Goal: Information Seeking & Learning: Learn about a topic

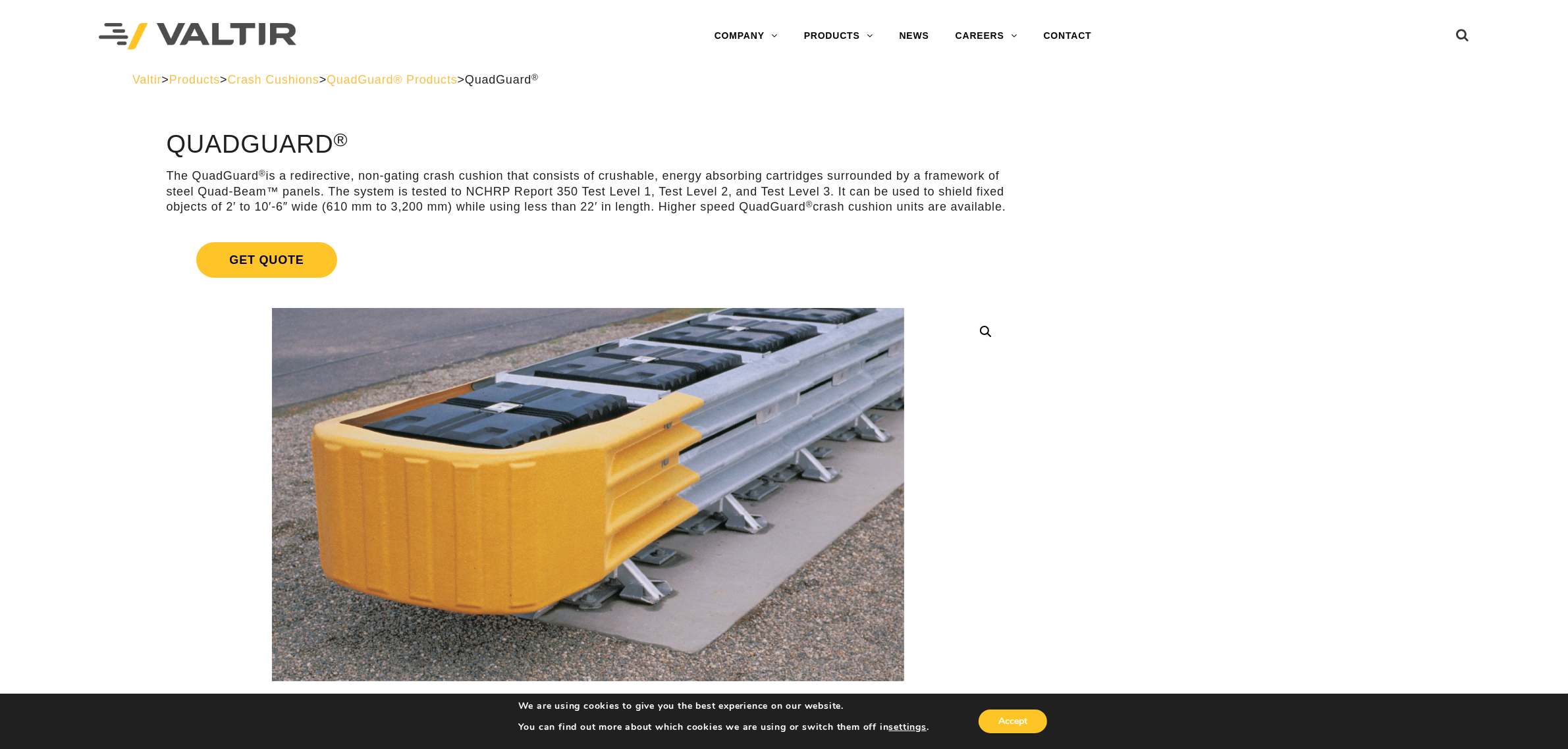
click at [458, 81] on span "QuadGuard® Products" at bounding box center [392, 79] width 131 height 13
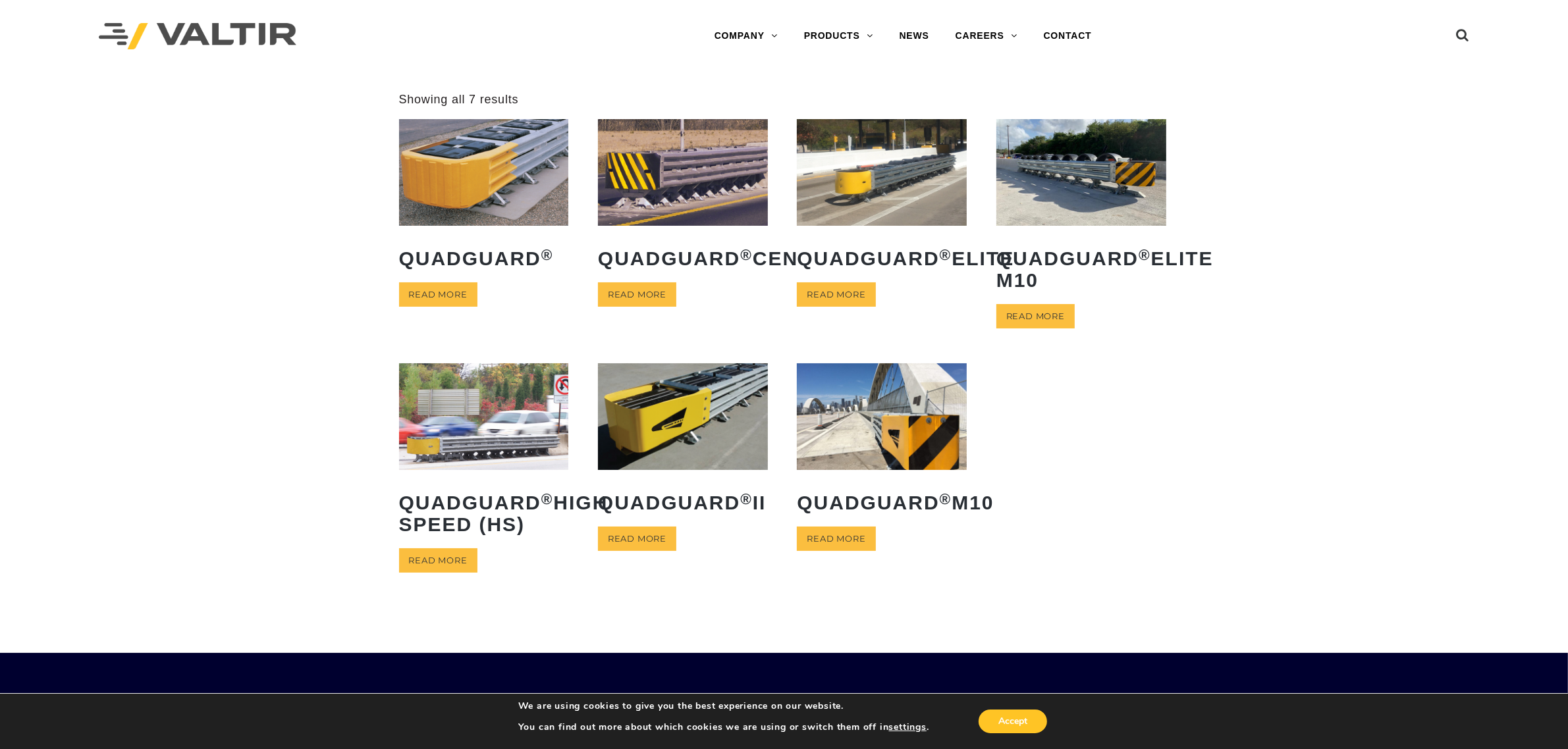
click at [1283, 445] on div "**********" at bounding box center [784, 355] width 1568 height 528
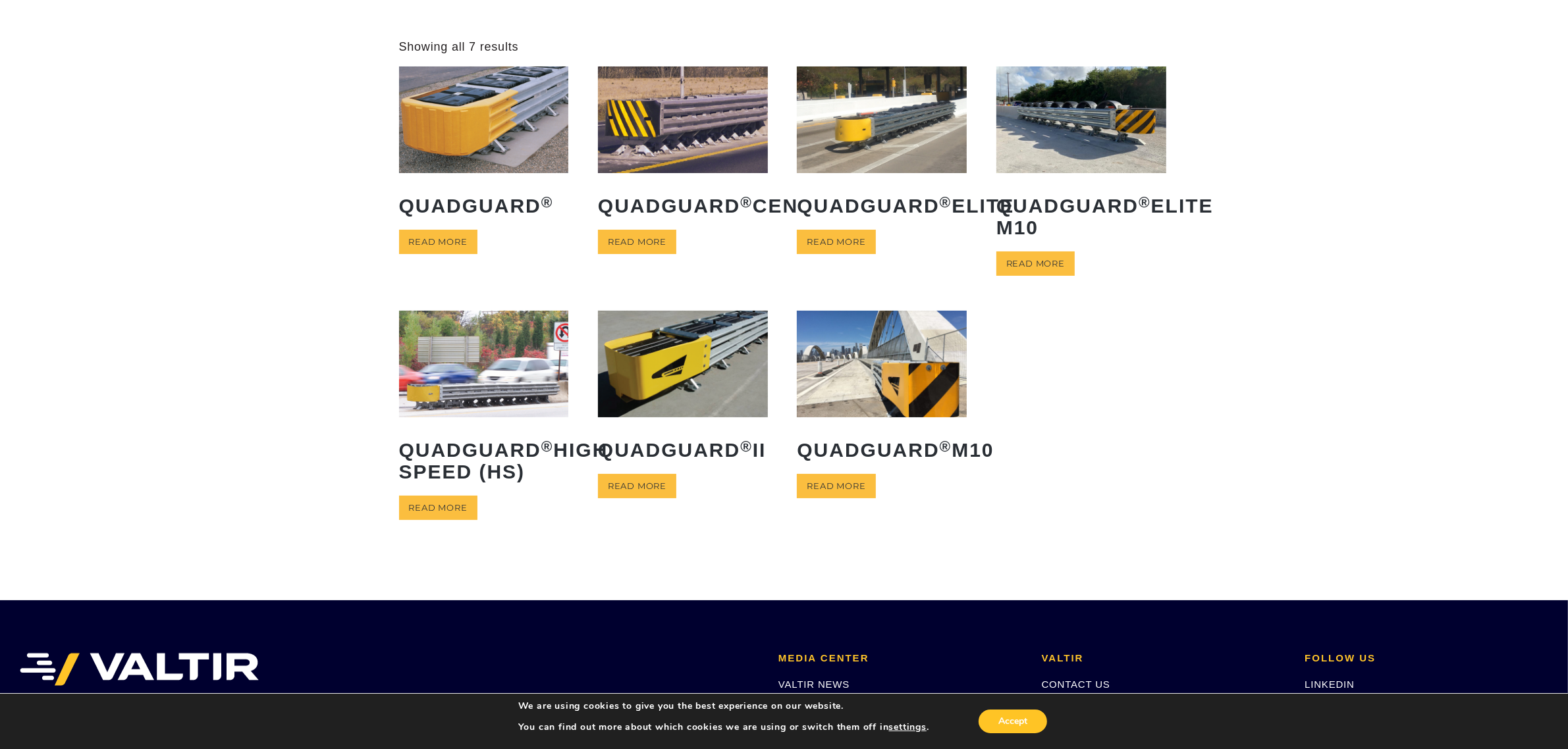
scroll to position [82, 0]
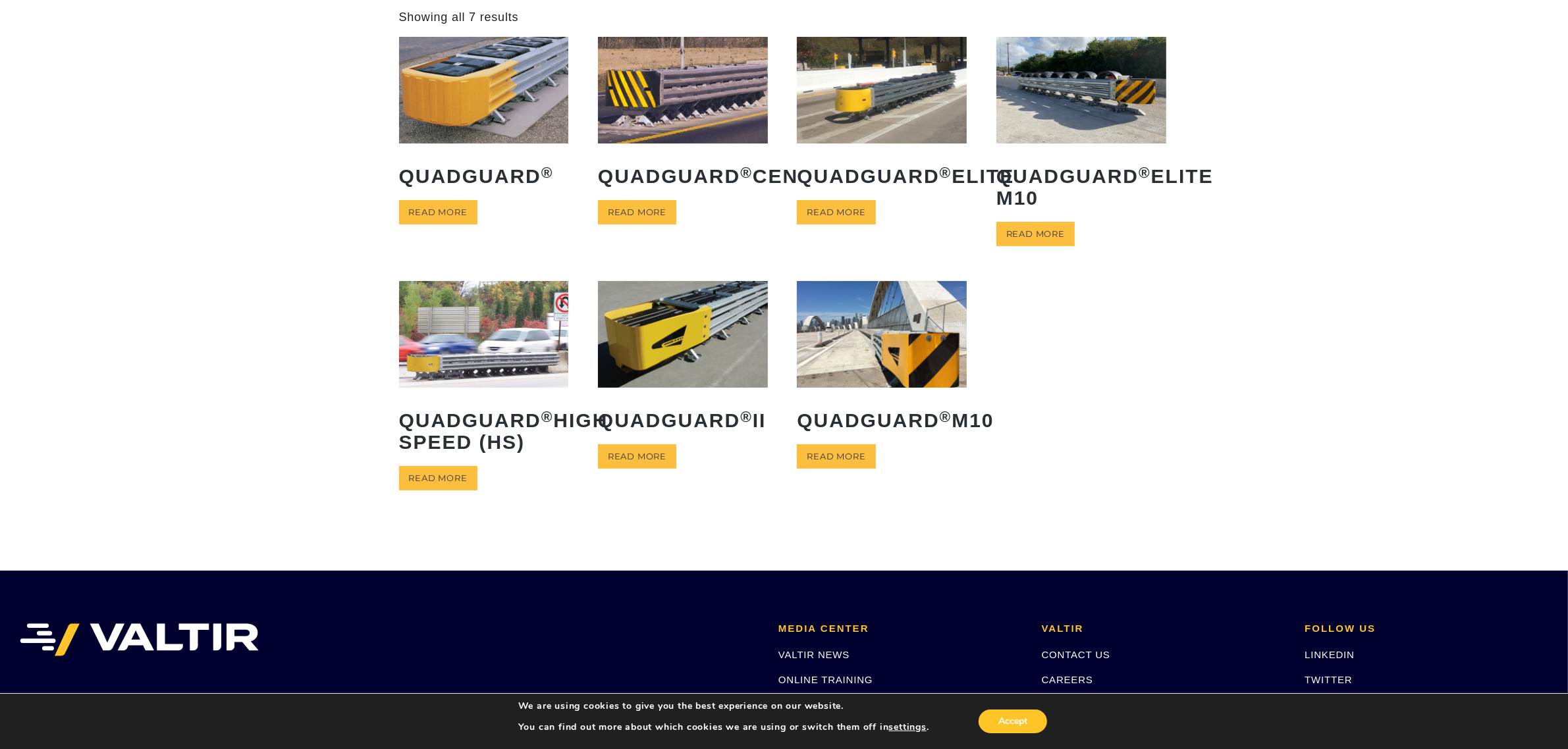
click at [453, 200] on link "Read more" at bounding box center [438, 212] width 78 height 24
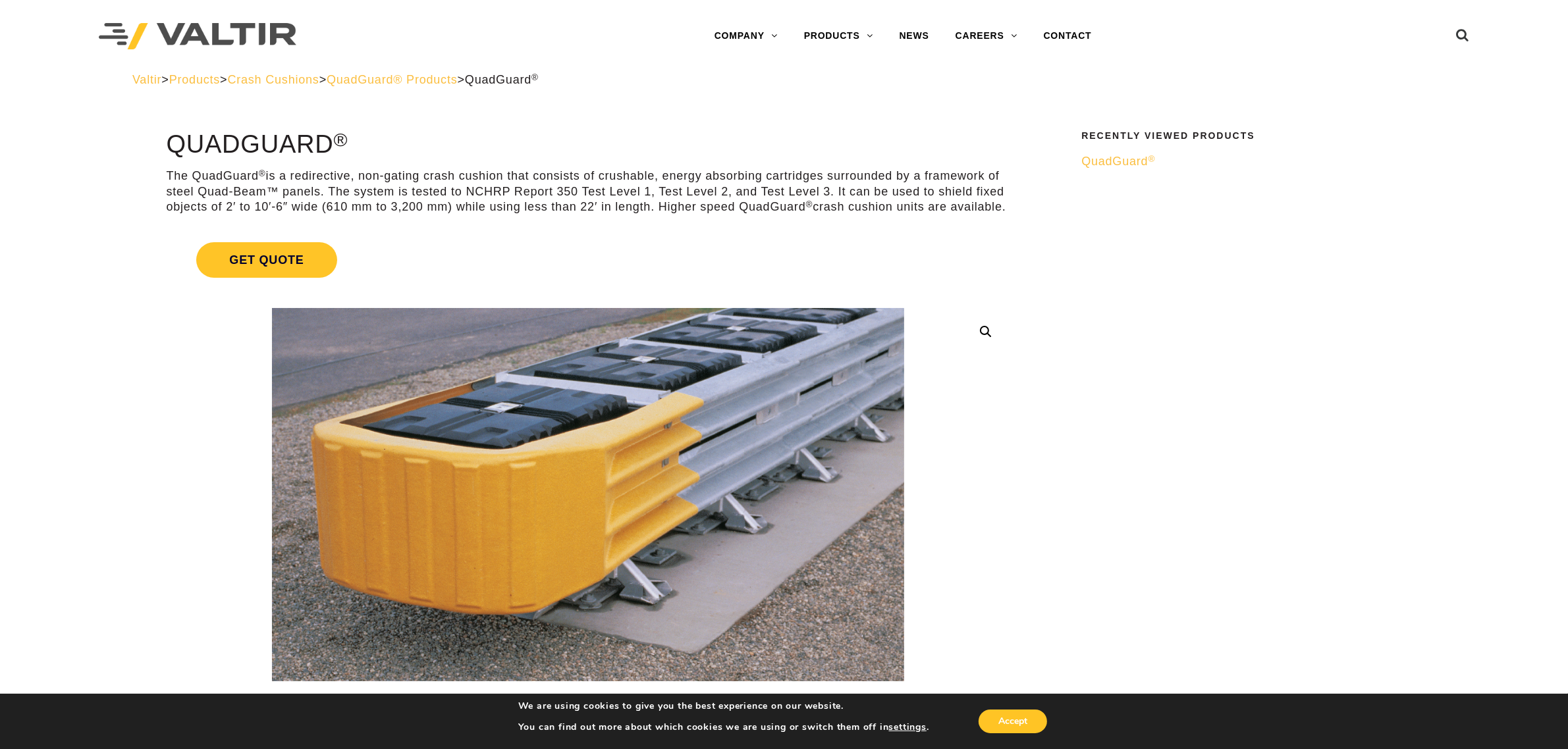
click at [401, 82] on span "QuadGuard® Products" at bounding box center [392, 79] width 131 height 13
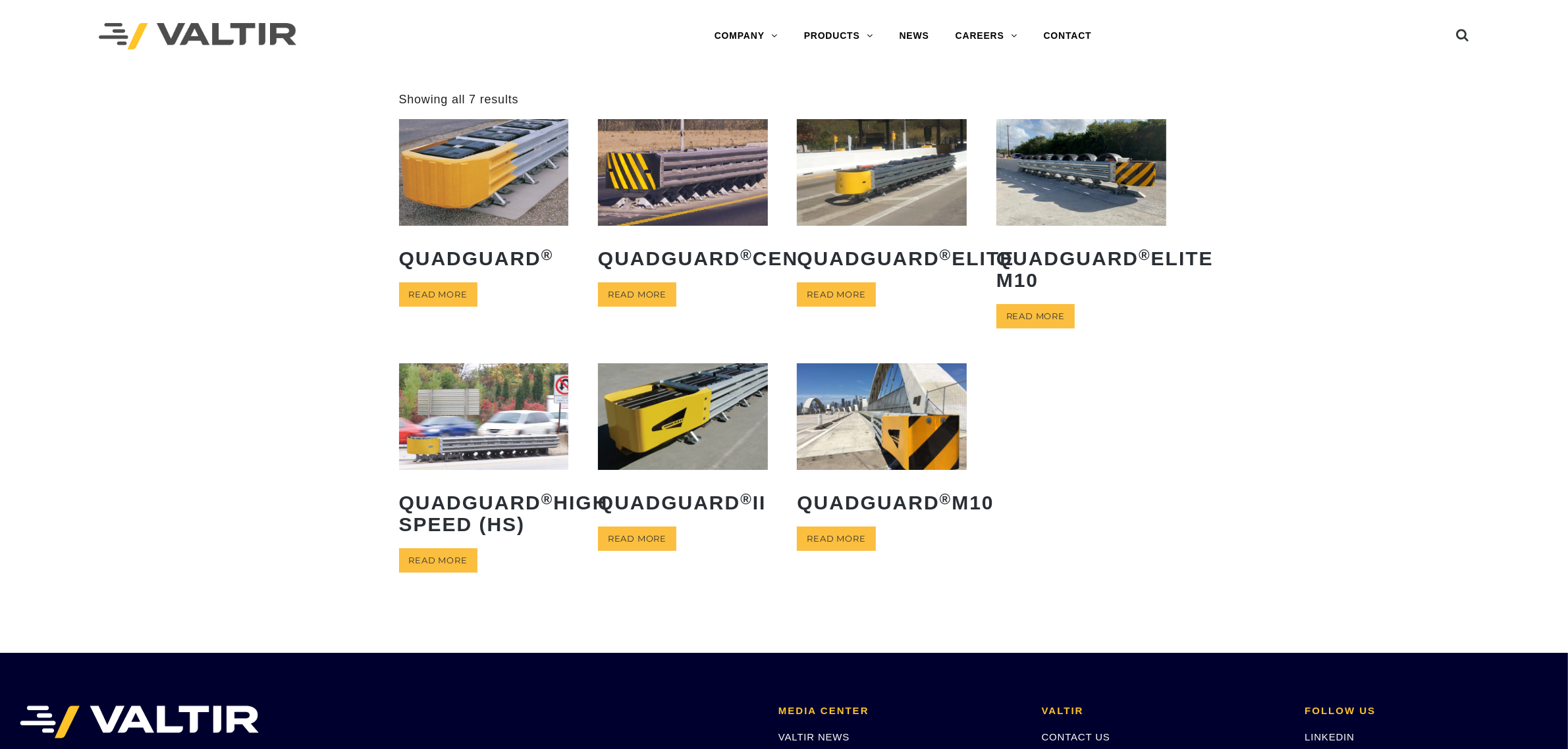
click at [1061, 313] on link "Read more" at bounding box center [1036, 316] width 78 height 24
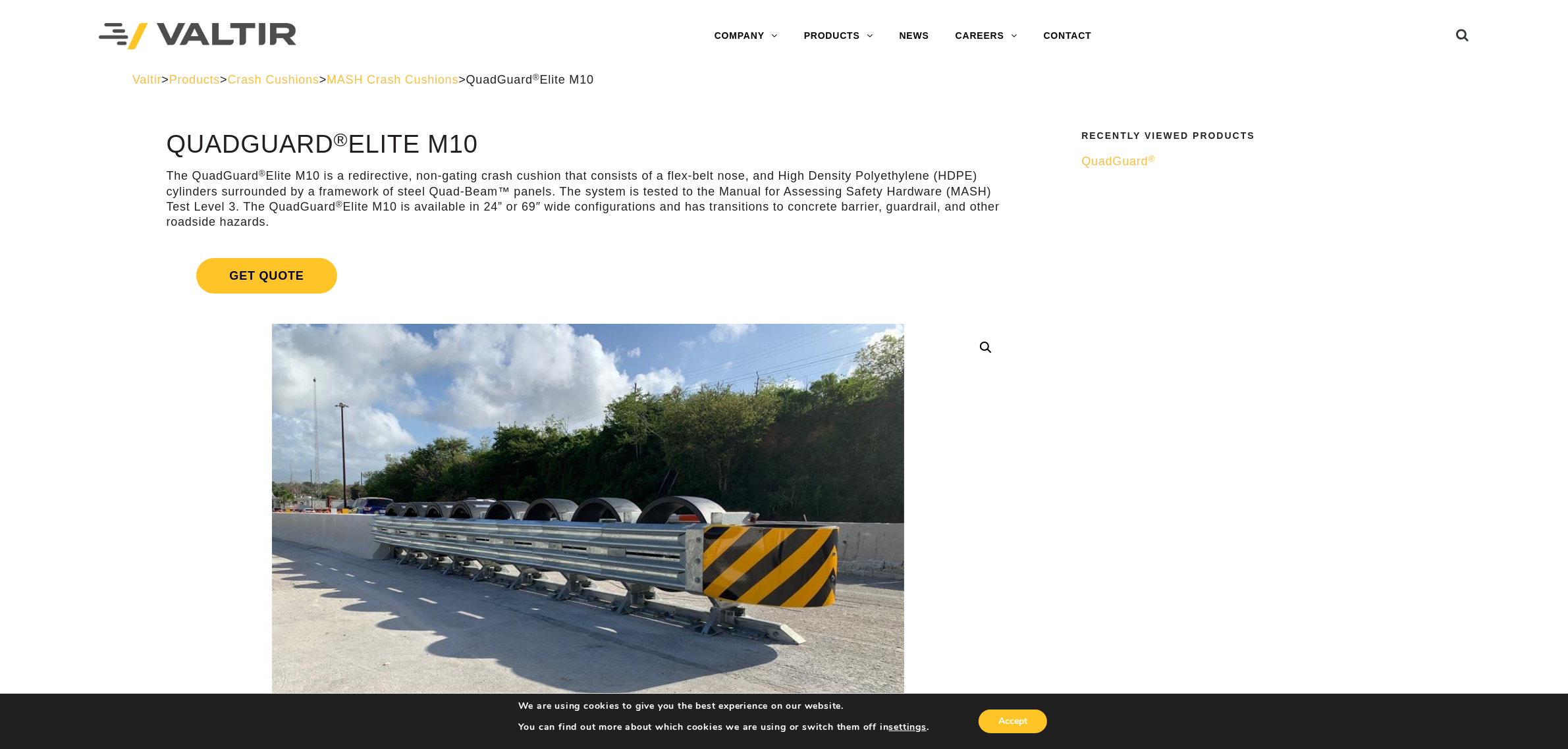
click at [429, 83] on span "MASH Crash Cushions" at bounding box center [393, 79] width 132 height 13
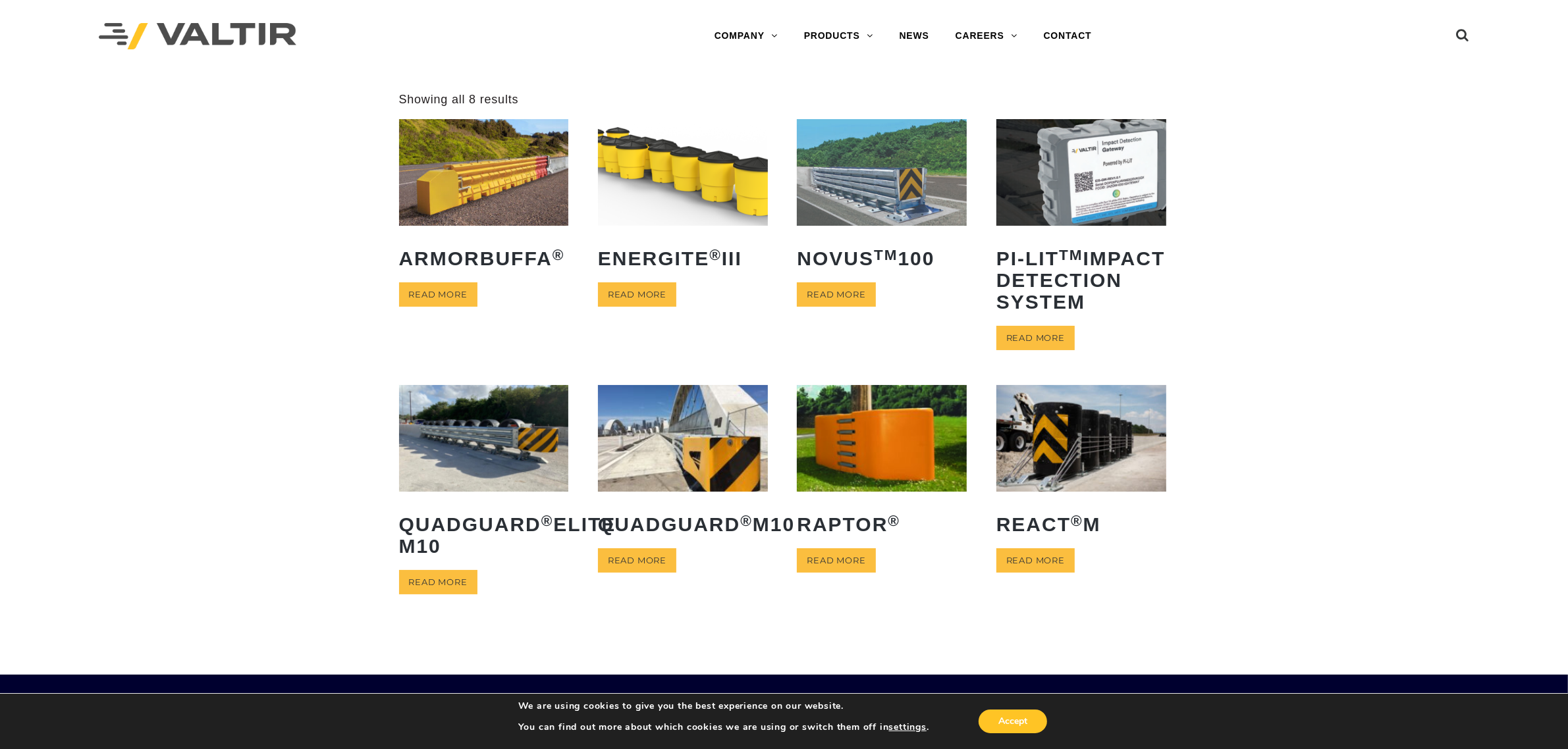
click at [1118, 484] on img at bounding box center [1081, 438] width 170 height 106
click at [643, 573] on link "Read more" at bounding box center [637, 561] width 78 height 24
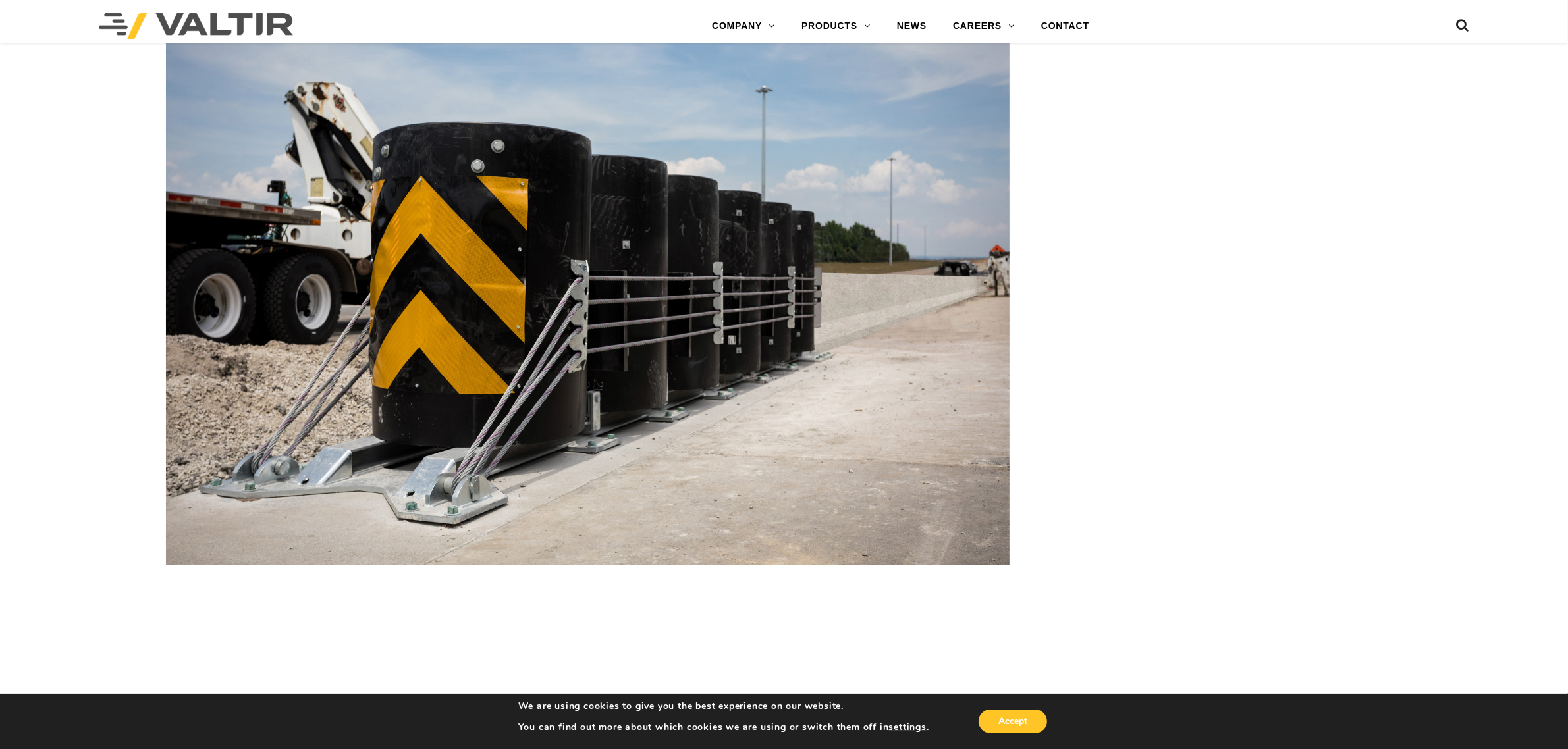
scroll to position [2186, 0]
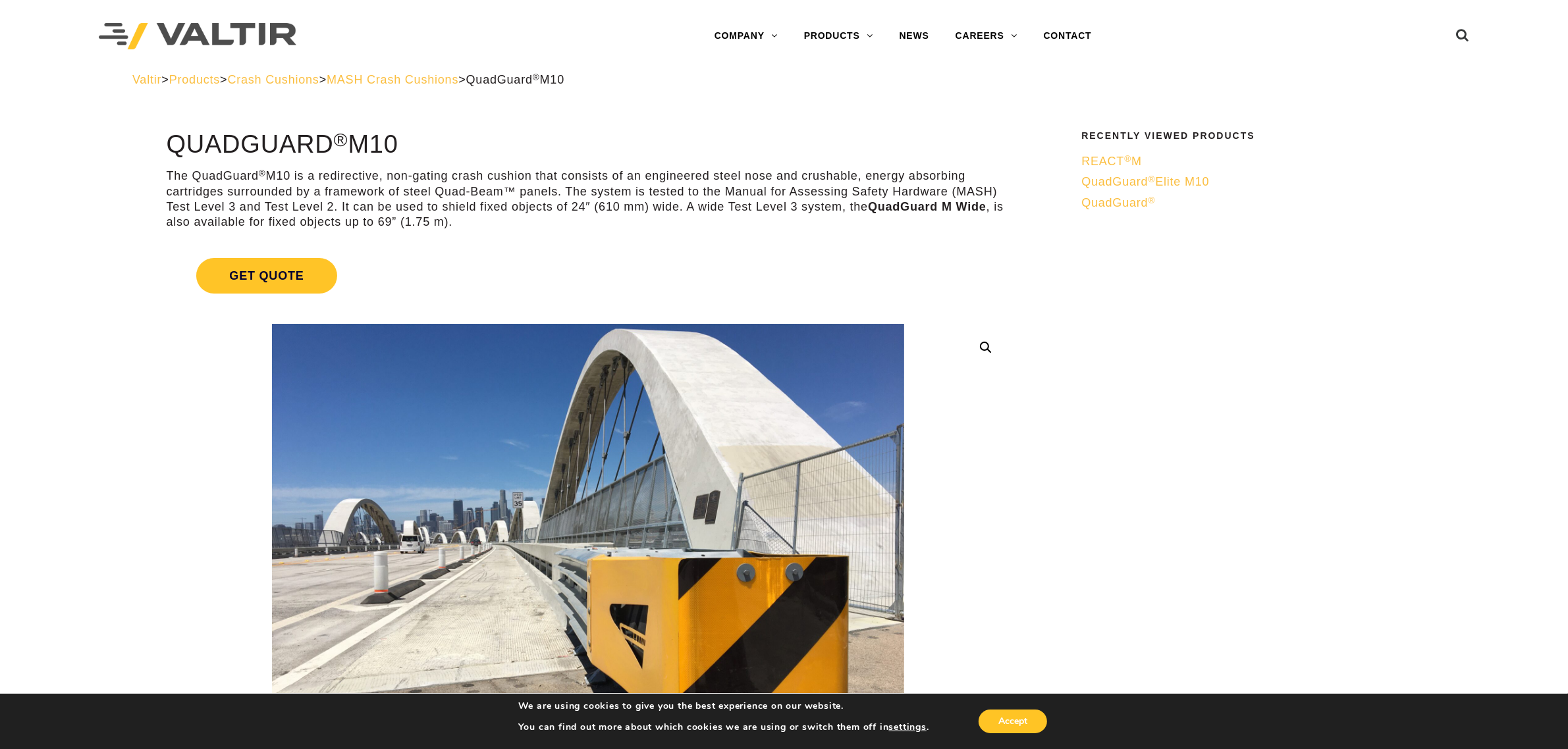
click at [472, 86] on div "Valtir > Products > Crash Cushions > MASH Crash Cushions > QuadGuard ® M10" at bounding box center [784, 80] width 1303 height 15
click at [417, 82] on span "MASH Crash Cushions" at bounding box center [393, 79] width 132 height 13
click at [1110, 207] on span "QuadGuard ®" at bounding box center [1118, 202] width 74 height 13
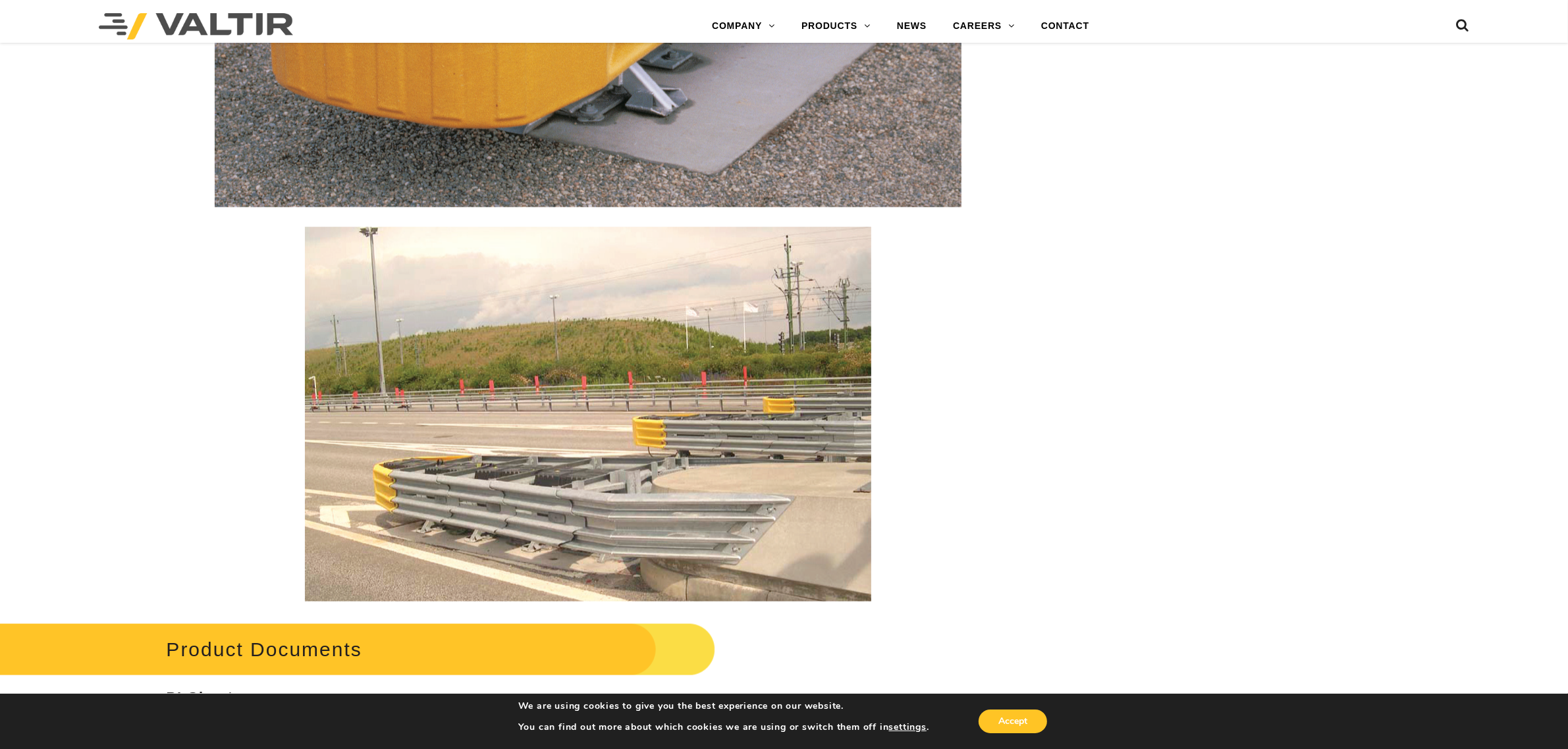
scroll to position [2222, 0]
